Goal: Check status

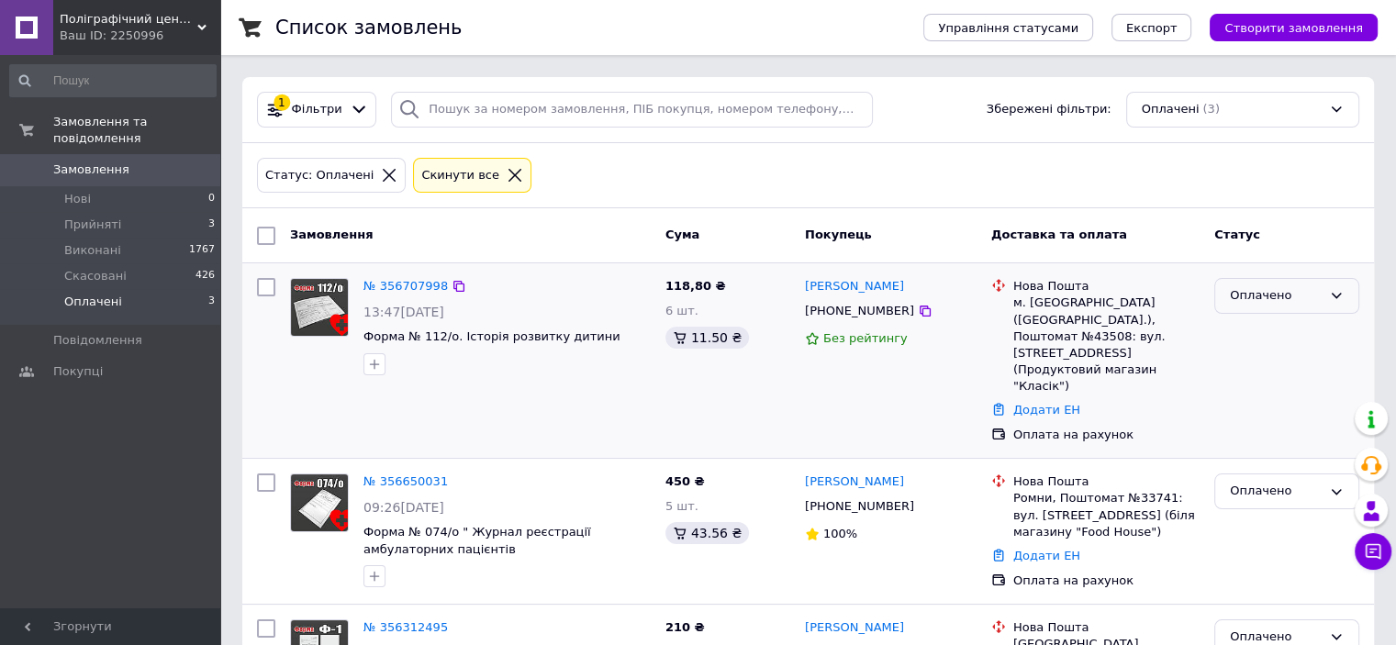
click at [1333, 294] on icon at bounding box center [1336, 295] width 15 height 15
click at [1274, 359] on li "Виконано" at bounding box center [1286, 368] width 143 height 34
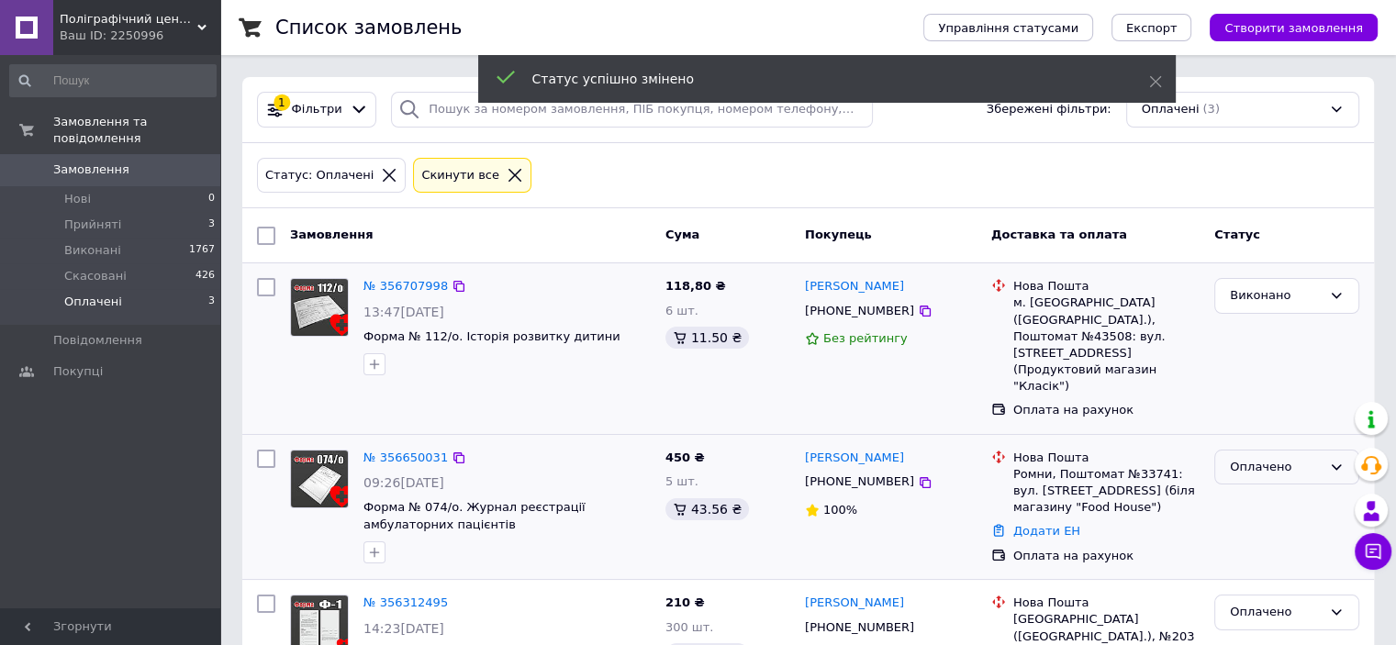
click at [1332, 460] on icon at bounding box center [1336, 467] width 15 height 15
click at [1263, 522] on li "Виконано" at bounding box center [1286, 539] width 143 height 34
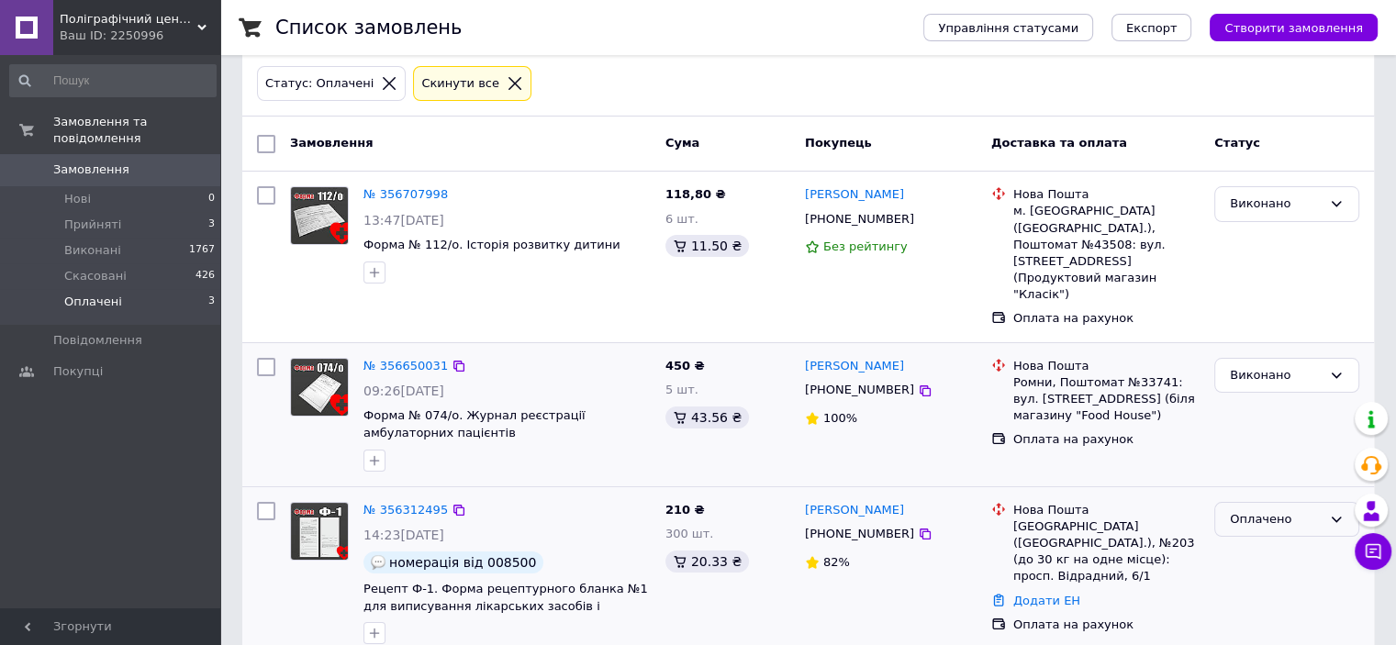
click at [1340, 512] on icon at bounding box center [1336, 519] width 15 height 15
click at [1274, 575] on li "Виконано" at bounding box center [1286, 592] width 143 height 34
